Goal: Communication & Community: Answer question/provide support

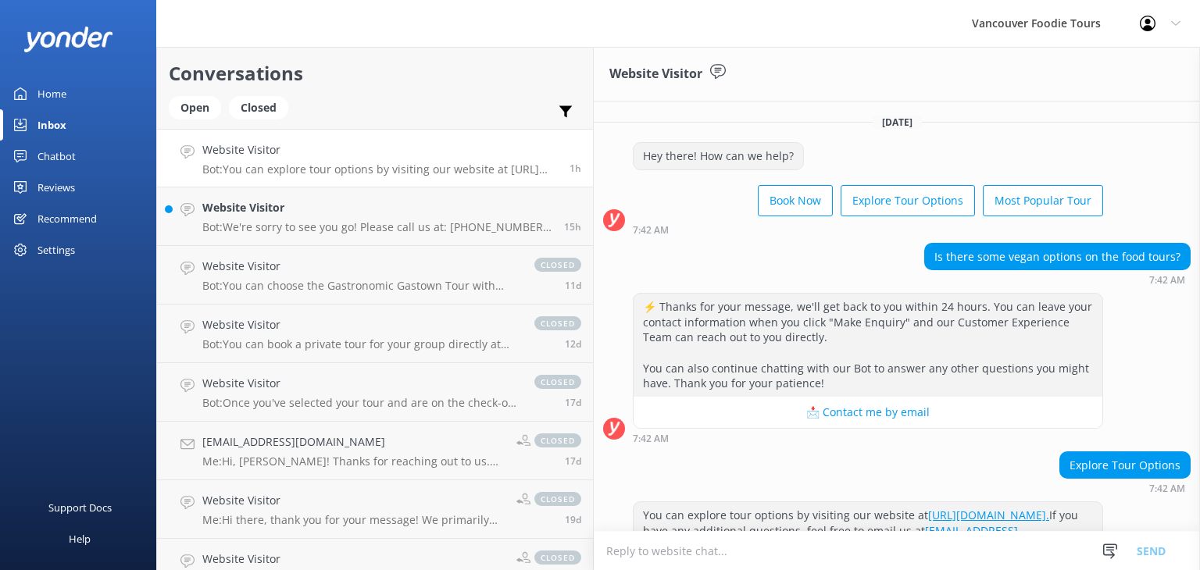
scroll to position [34, 0]
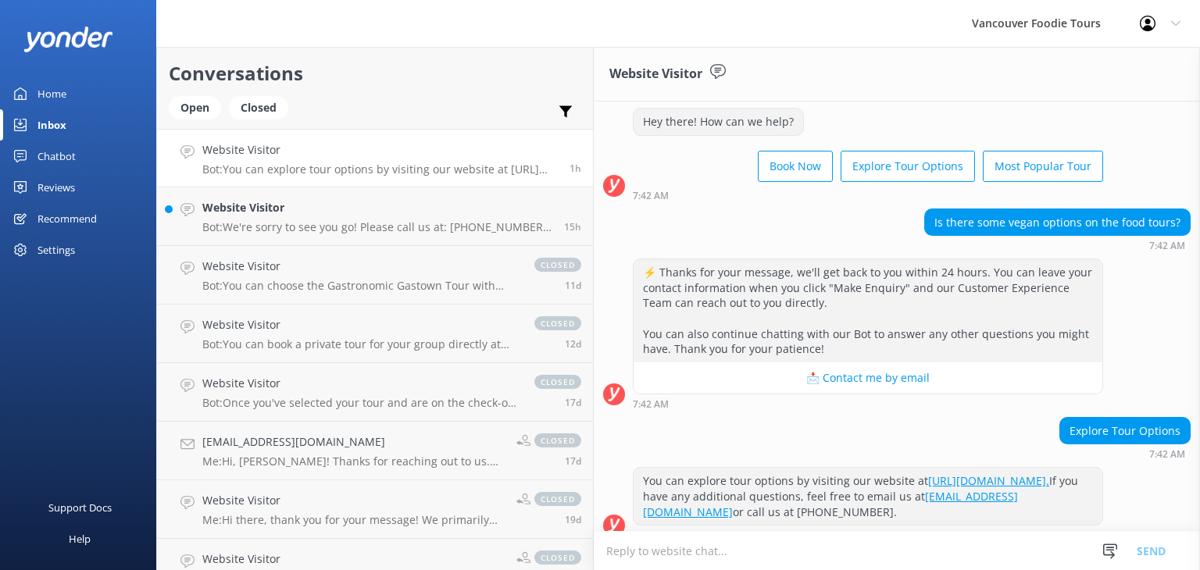
click at [778, 562] on textarea at bounding box center [897, 551] width 606 height 38
paste textarea "Thank you for your question! For vegan dietary needs, the Granville Island Mark…"
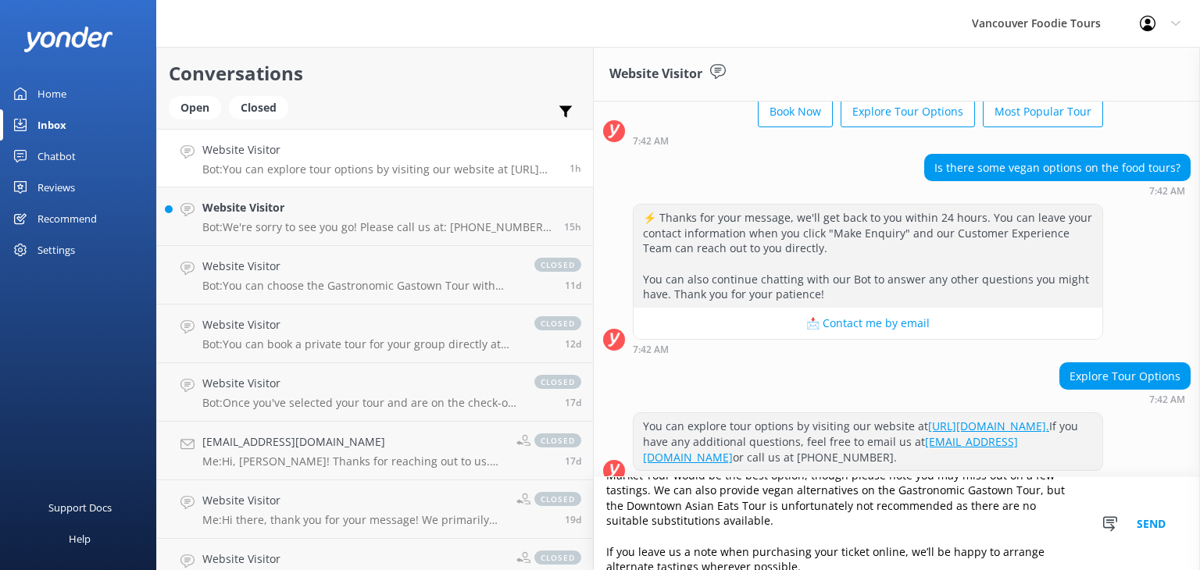
scroll to position [37, 0]
type textarea "Hi there! Thank you for your question! For vegan dietary needs, the Granville I…"
click at [1156, 521] on button "Send" at bounding box center [1150, 523] width 59 height 93
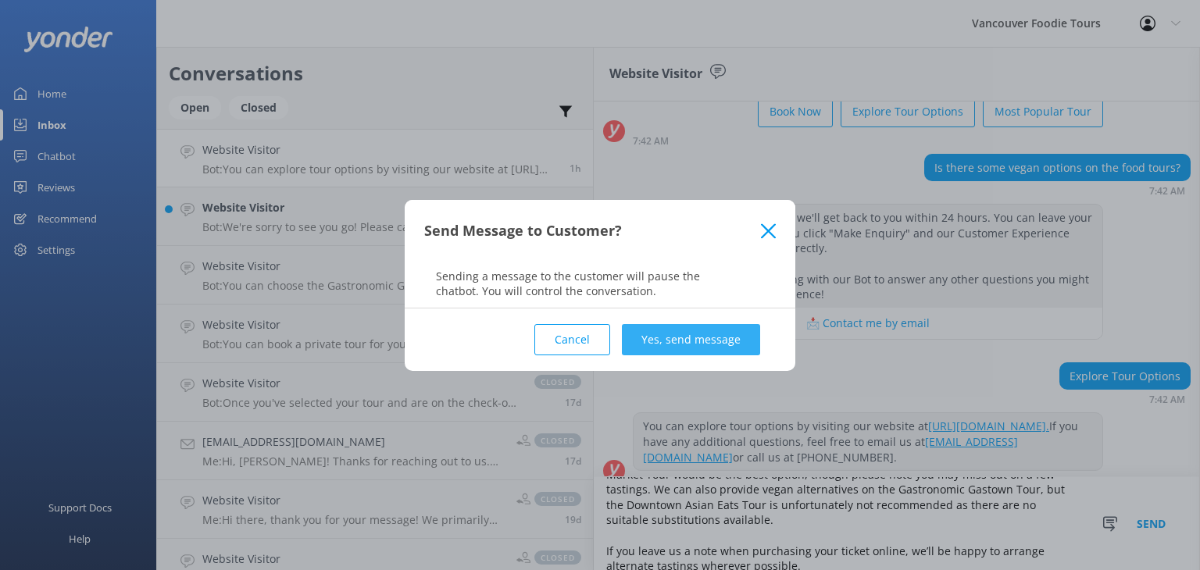
click at [690, 338] on button "Yes, send message" at bounding box center [691, 339] width 138 height 31
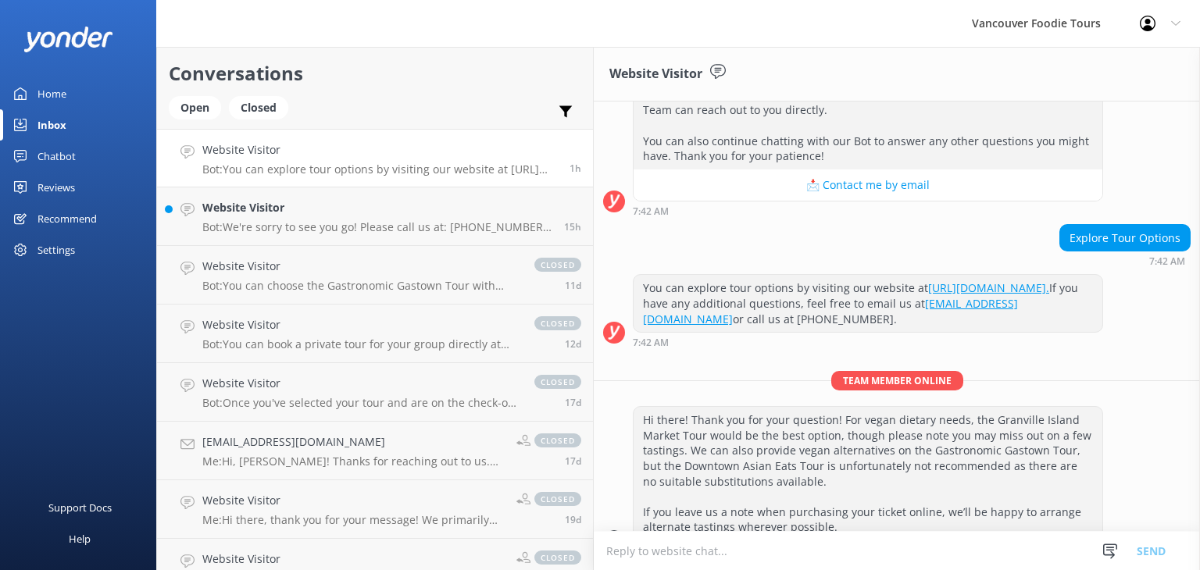
scroll to position [0, 0]
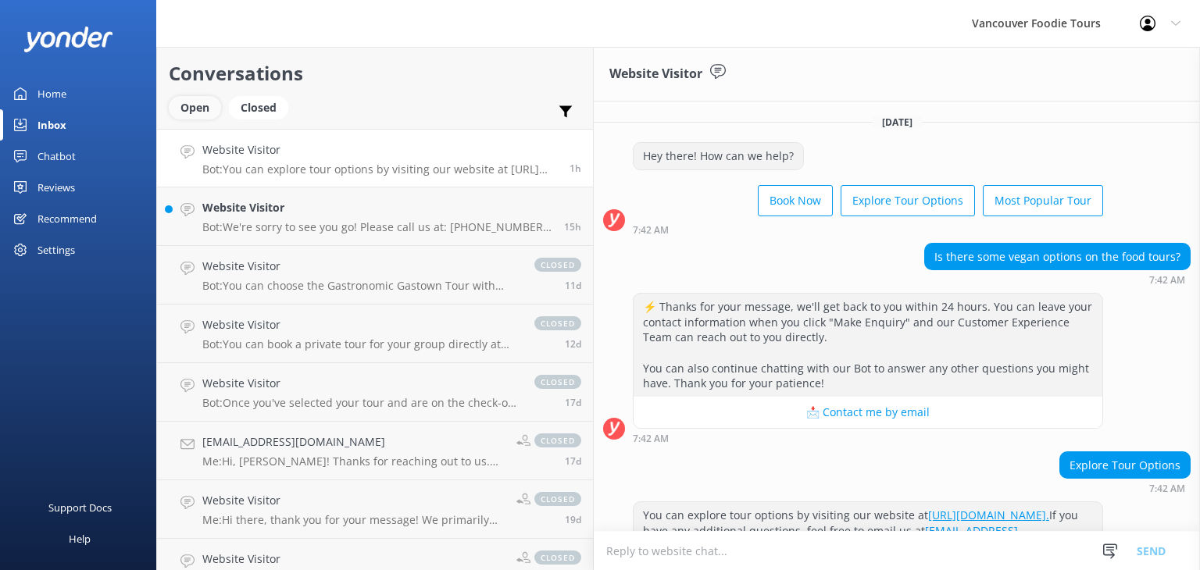
click at [200, 108] on div "Open" at bounding box center [195, 107] width 52 height 23
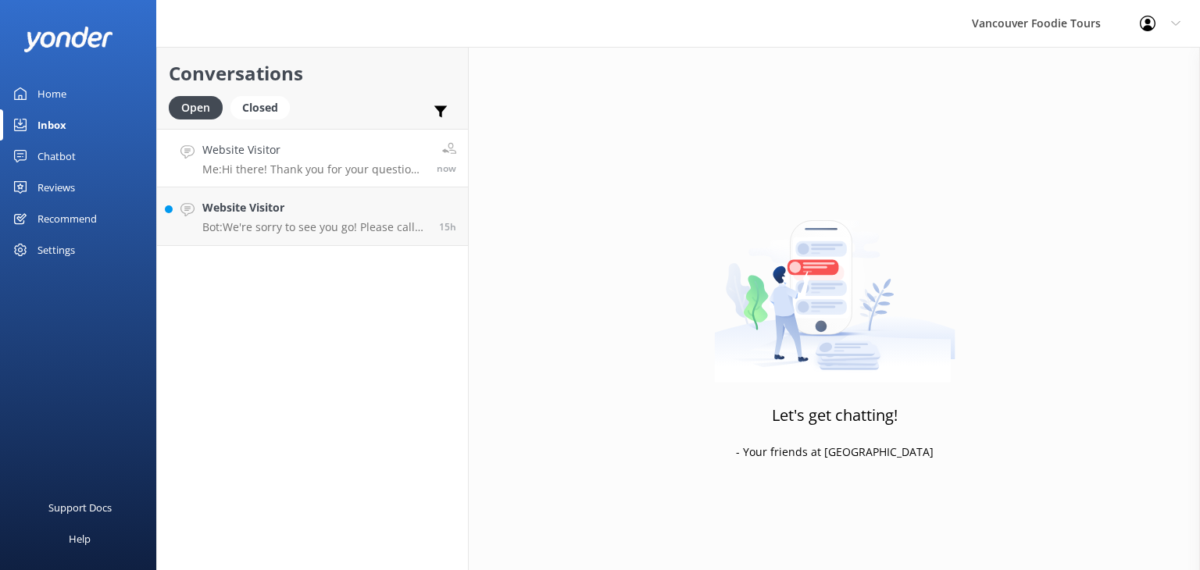
click at [309, 166] on p "Me: Hi there! Thank you for your question! For vegan dietary needs, the Granvil…" at bounding box center [313, 169] width 223 height 14
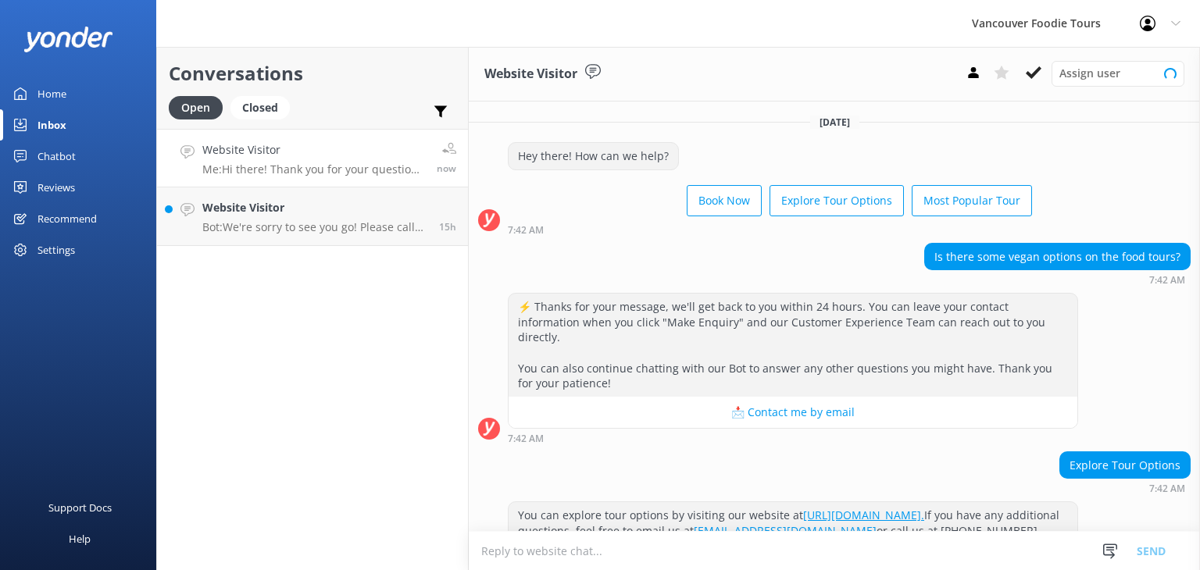
scroll to position [227, 0]
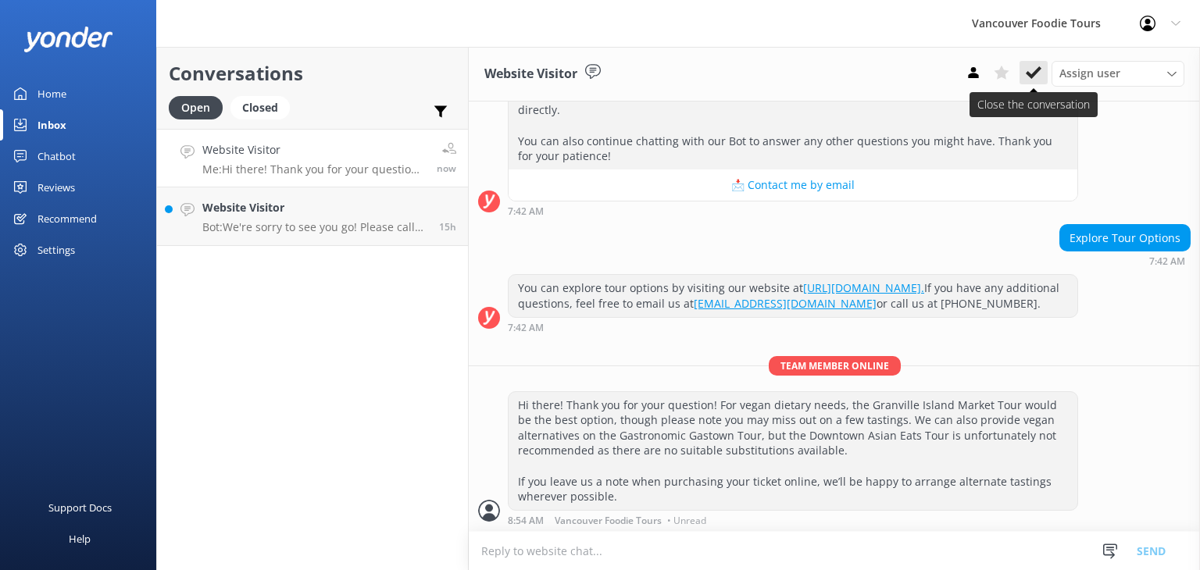
click at [1033, 79] on icon at bounding box center [1033, 73] width 16 height 16
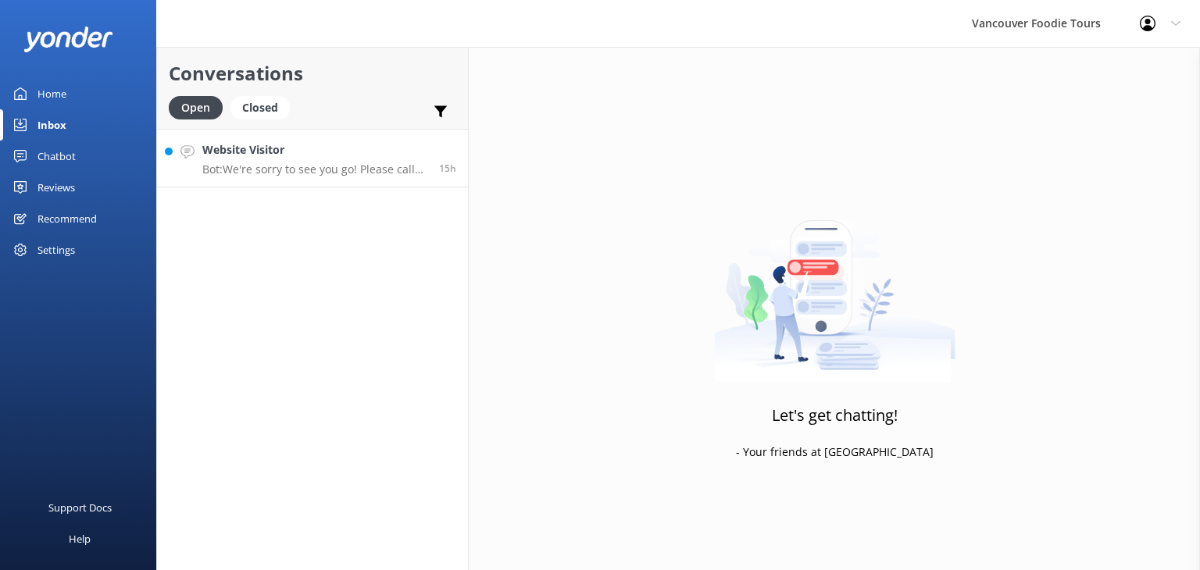
click at [314, 161] on div "Website Visitor Bot: We're sorry to see you go! Please call us at: [PHONE_NUMBE…" at bounding box center [314, 158] width 225 height 34
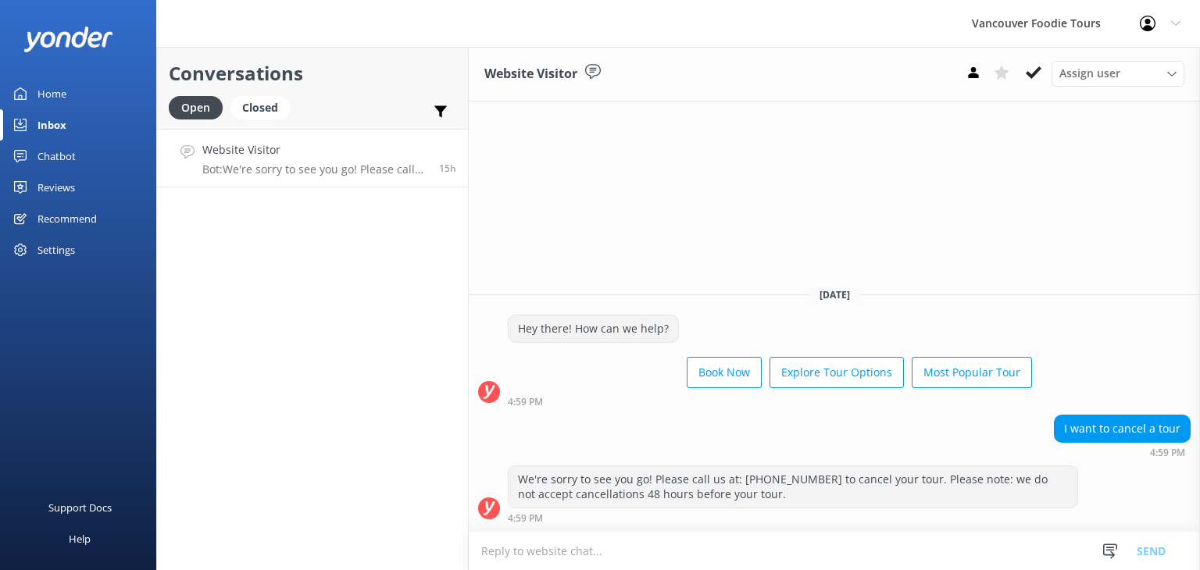
click at [590, 543] on textarea at bounding box center [834, 551] width 731 height 38
paste textarea "Thank you for reaching out. I’d be happy to assist with your cancellation reque…"
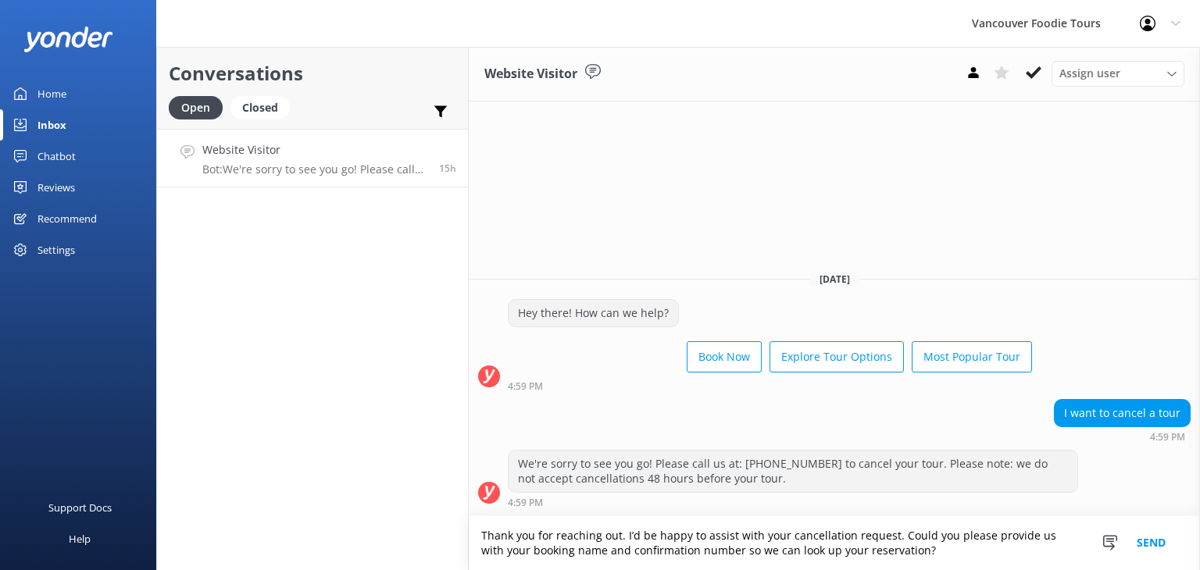
type textarea "Thank you for reaching out. I’d be happy to assist with your cancellation reque…"
click at [1156, 541] on button "Send" at bounding box center [1150, 543] width 59 height 54
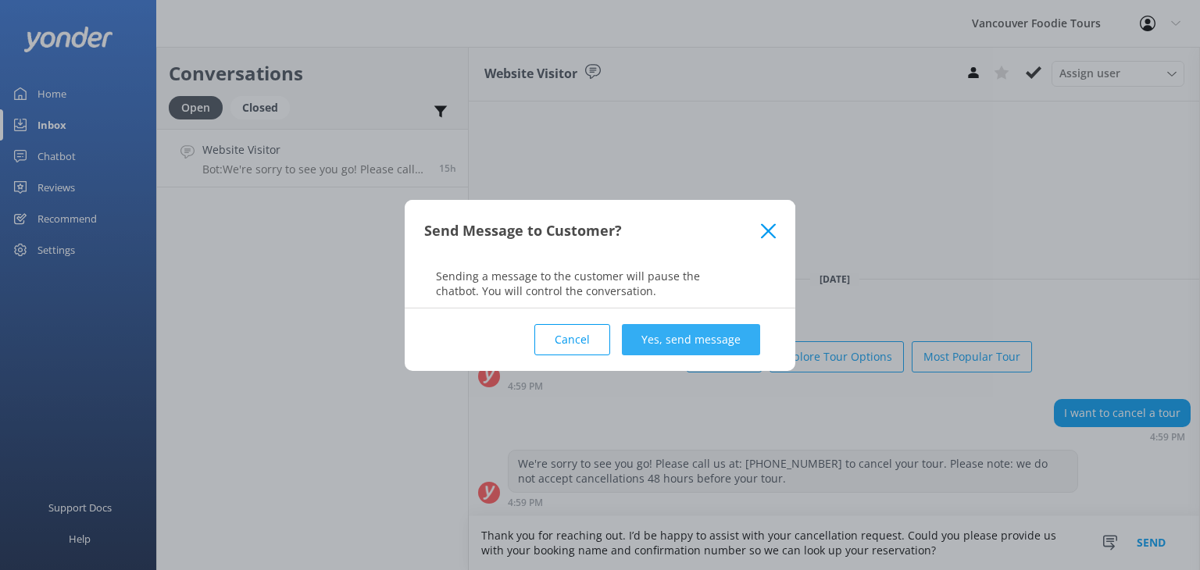
click at [730, 336] on button "Yes, send message" at bounding box center [691, 339] width 138 height 31
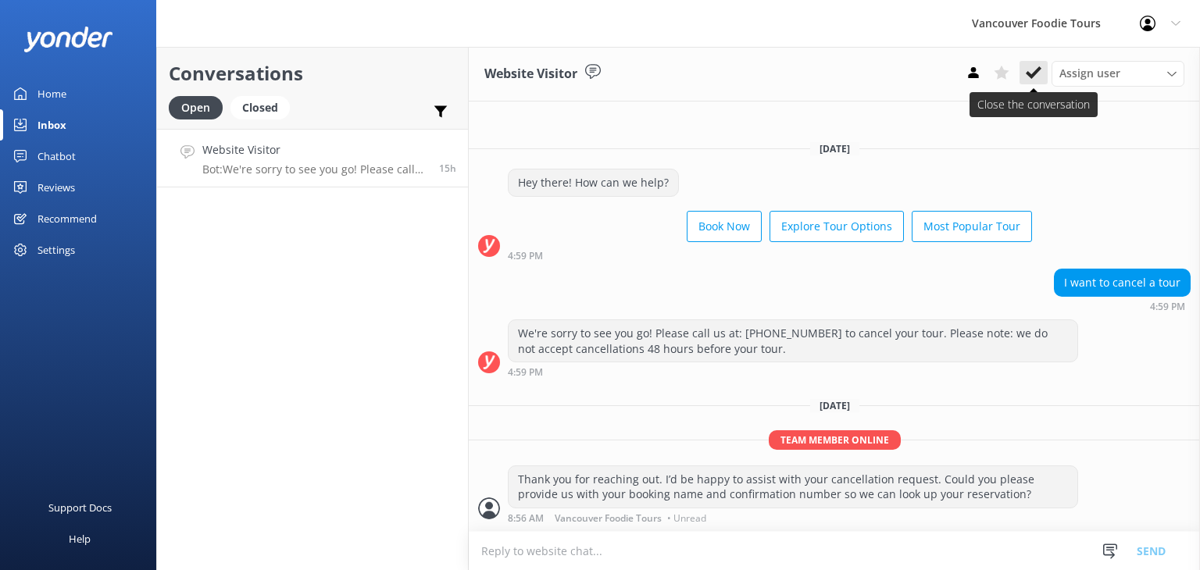
click at [1038, 73] on icon at bounding box center [1033, 73] width 16 height 16
